Goal: Transaction & Acquisition: Download file/media

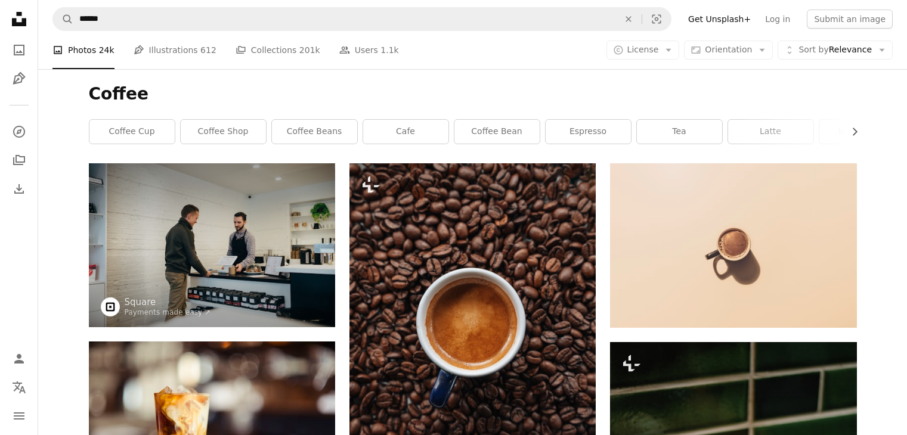
scroll to position [941, 0]
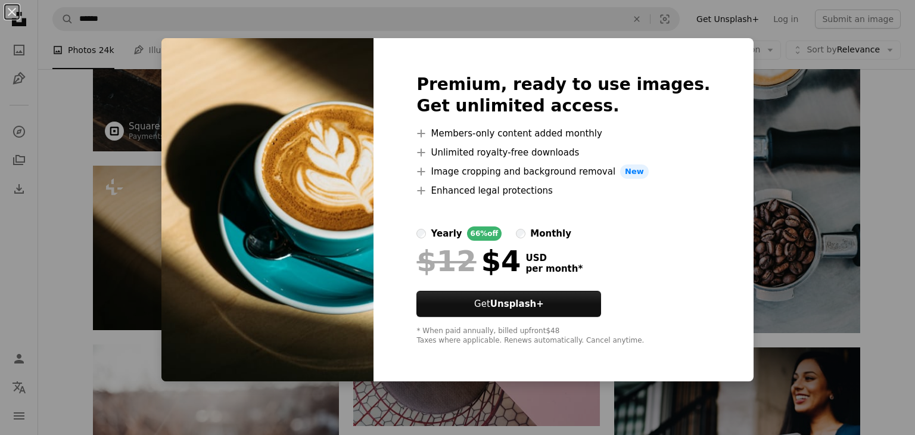
click at [828, 306] on div "An X shape Premium, ready to use images. Get unlimited access. A plus sign Memb…" at bounding box center [457, 217] width 915 height 435
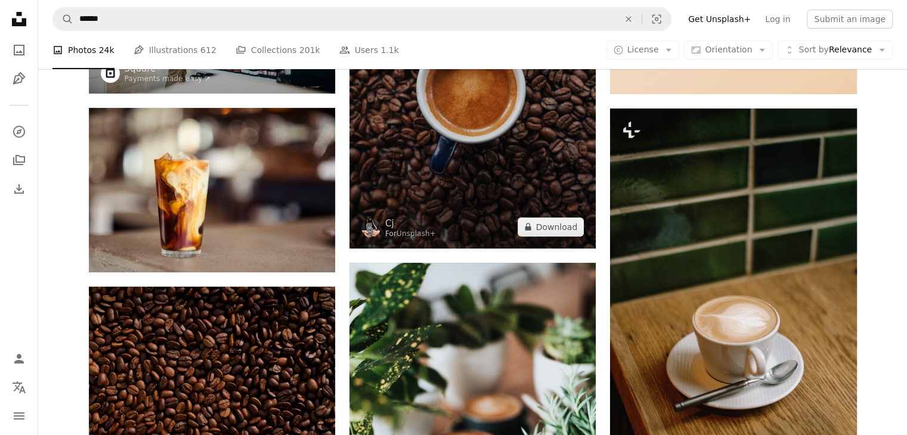
scroll to position [298, 0]
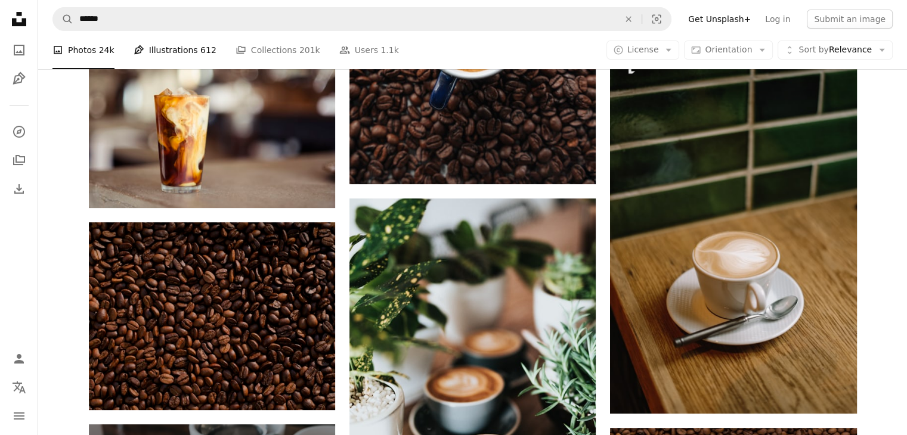
click at [186, 53] on link "Pen Tool Illustrations 612" at bounding box center [175, 50] width 83 height 38
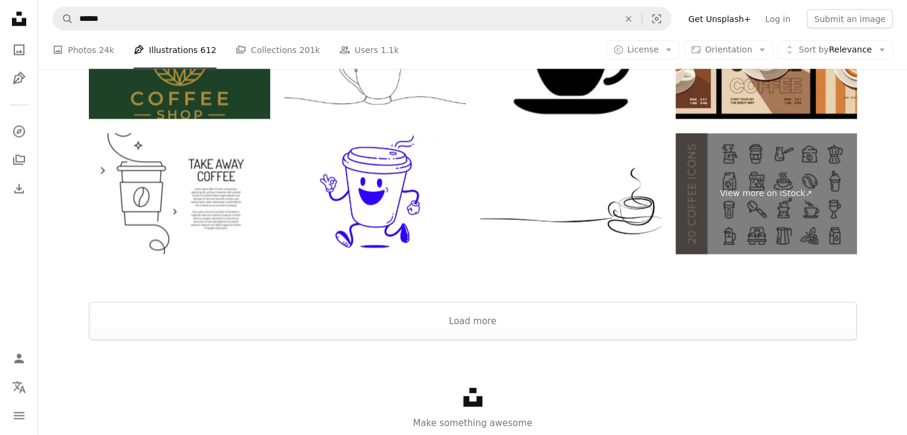
scroll to position [2577, 0]
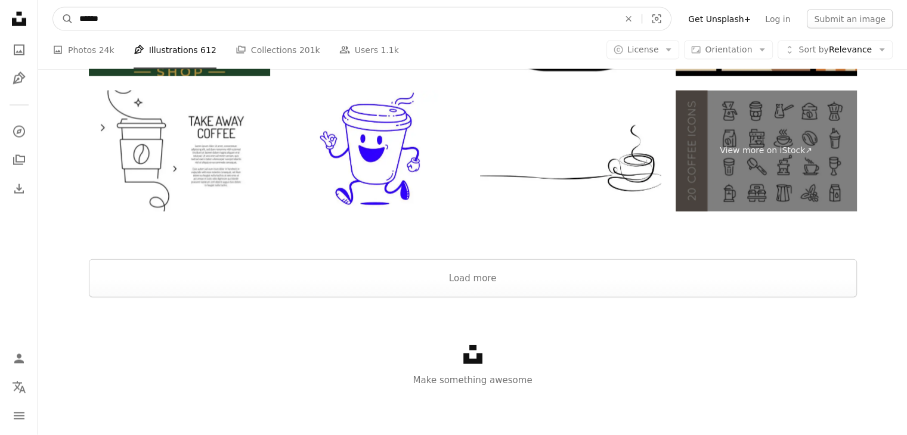
click at [155, 8] on input "******" at bounding box center [344, 19] width 542 height 23
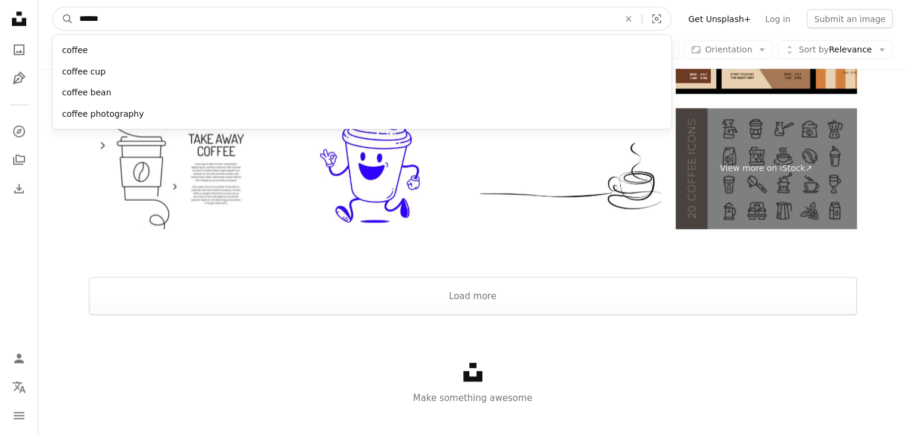
drag, startPoint x: 155, startPoint y: 8, endPoint x: 76, endPoint y: 8, distance: 78.7
click at [76, 8] on input "******" at bounding box center [344, 19] width 542 height 23
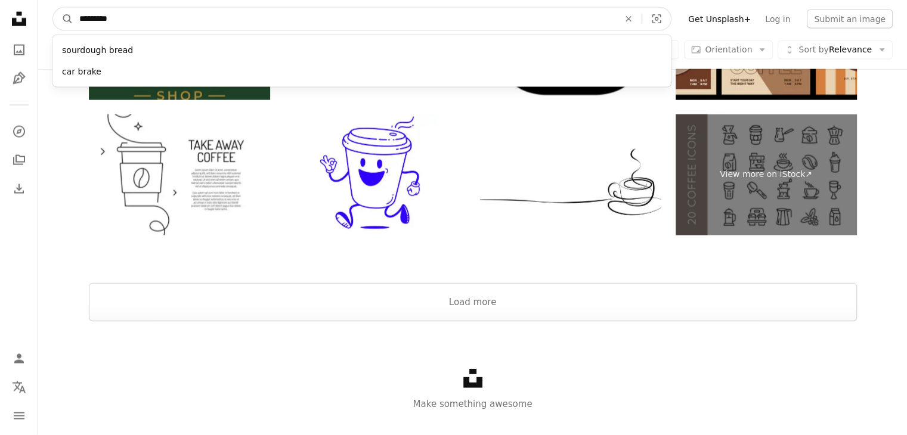
type input "**********"
click button "A magnifying glass" at bounding box center [63, 19] width 20 height 23
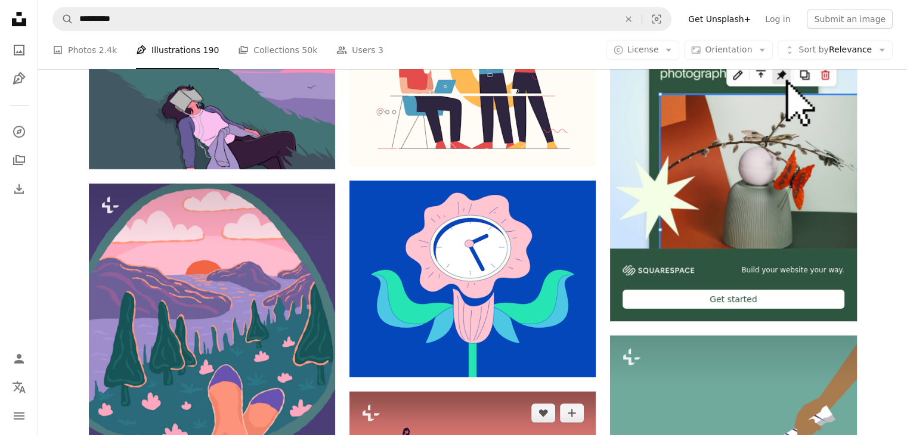
scroll to position [176, 0]
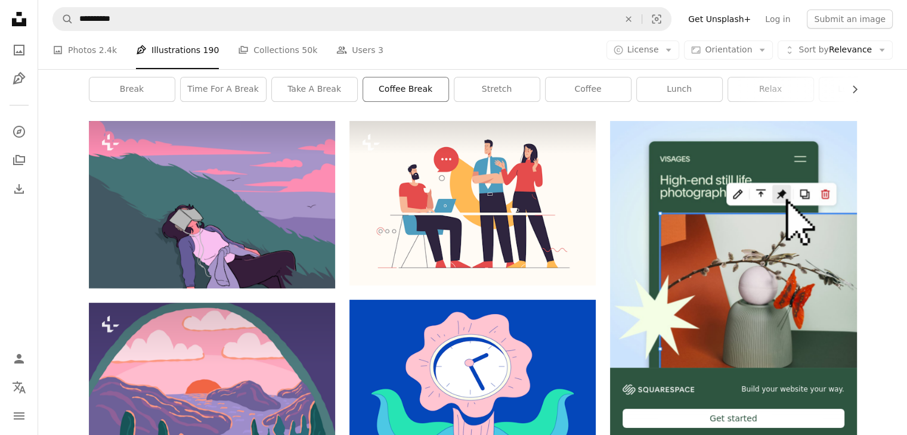
click at [390, 87] on link "coffee break" at bounding box center [405, 89] width 85 height 24
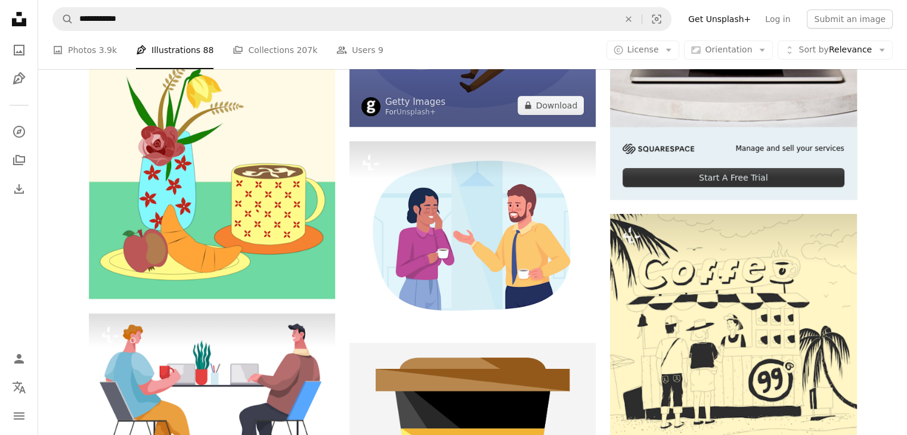
scroll to position [179, 0]
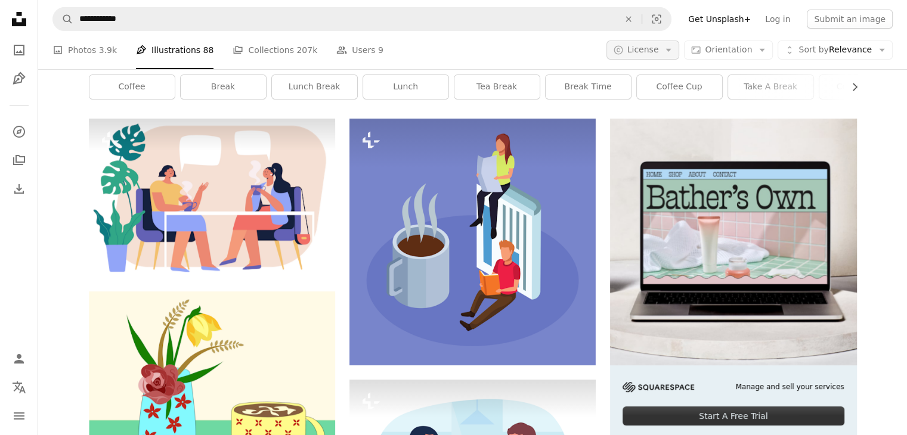
click at [674, 49] on icon "Arrow down" at bounding box center [668, 50] width 11 height 11
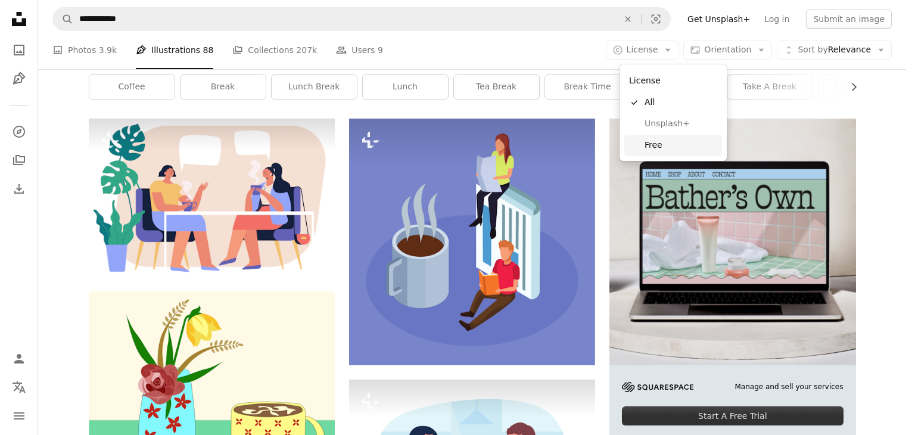
click at [656, 148] on span "Free" at bounding box center [681, 145] width 73 height 12
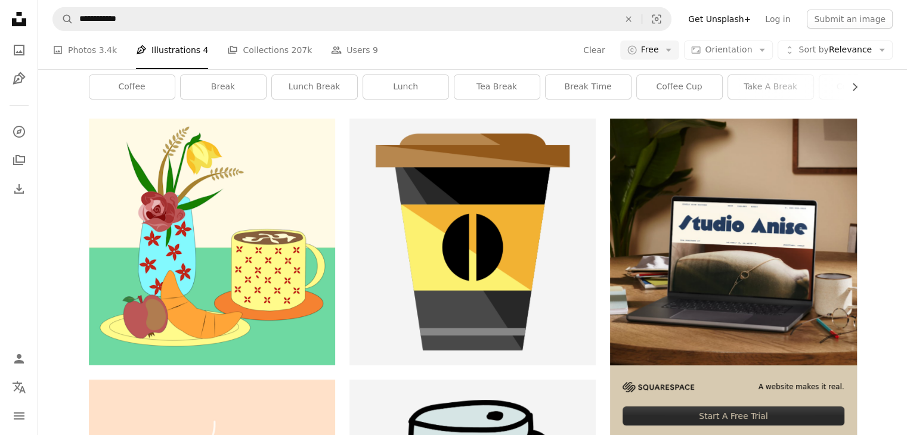
scroll to position [1848, 0]
click at [80, 48] on link "A photo Photos 3.4k" at bounding box center [84, 50] width 64 height 38
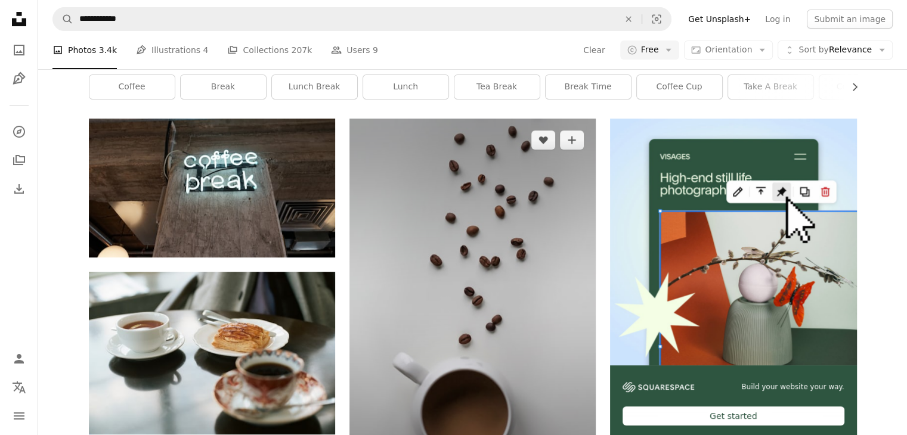
scroll to position [238, 0]
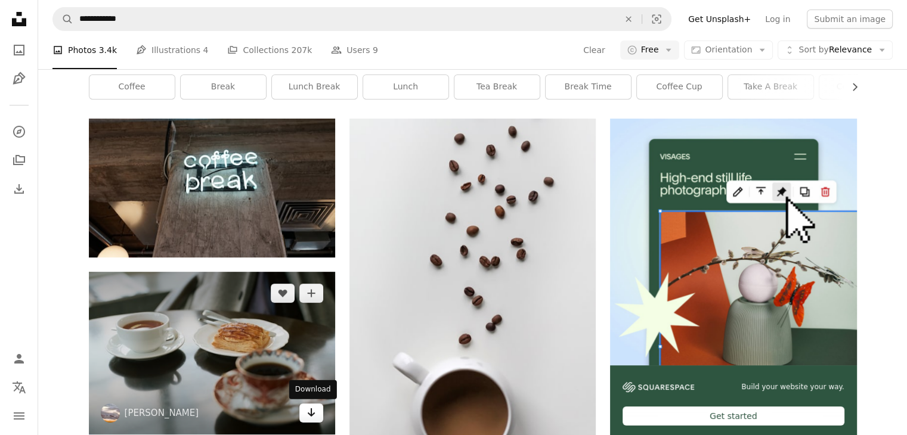
click at [308, 408] on icon "Download" at bounding box center [312, 412] width 8 height 8
